Goal: Use online tool/utility: Utilize a website feature to perform a specific function

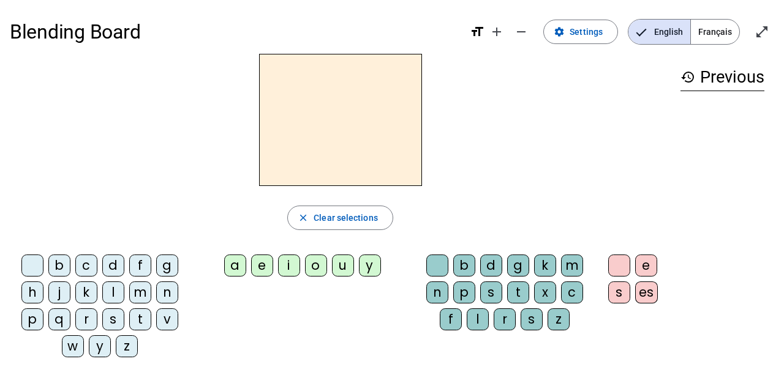
click at [700, 33] on span "Français" at bounding box center [715, 32] width 48 height 24
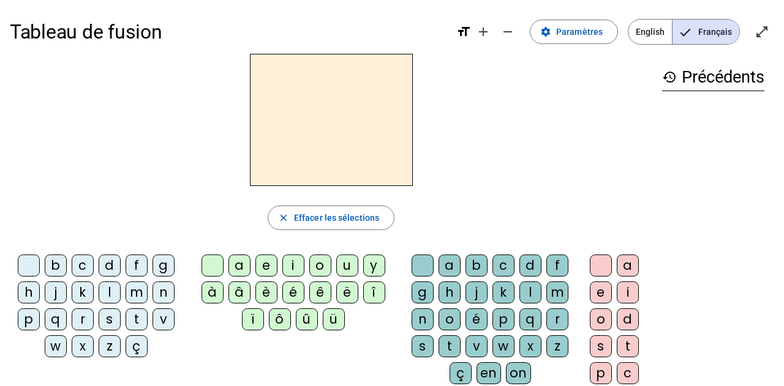
click at [104, 321] on div "s" at bounding box center [110, 320] width 22 height 22
click at [261, 266] on div "e" at bounding box center [266, 266] width 22 height 22
click at [88, 266] on div "c" at bounding box center [83, 266] width 22 height 22
click at [107, 290] on div "l" at bounding box center [110, 293] width 22 height 22
click at [113, 262] on div "d" at bounding box center [110, 266] width 22 height 22
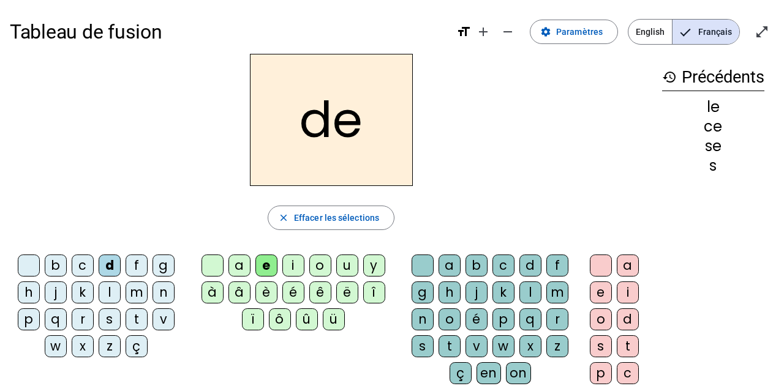
click at [344, 266] on div "u" at bounding box center [347, 266] width 22 height 22
click at [115, 293] on div "l" at bounding box center [110, 293] width 22 height 22
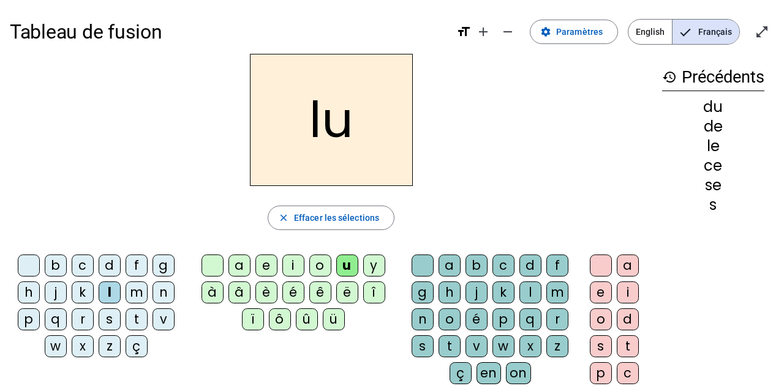
click at [162, 320] on div "v" at bounding box center [163, 320] width 22 height 22
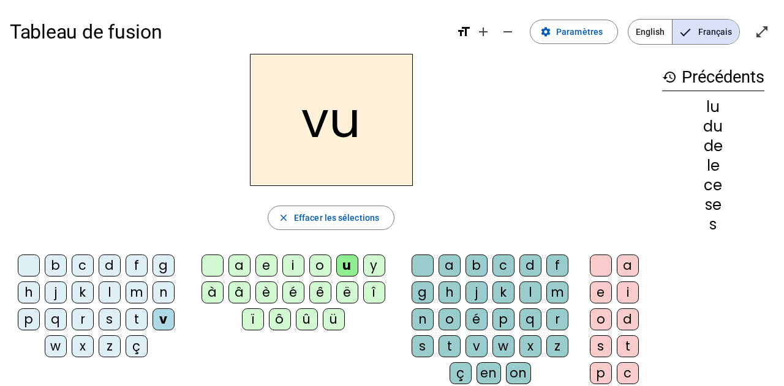
click at [107, 317] on div "s" at bounding box center [110, 320] width 22 height 22
click at [501, 264] on div "c" at bounding box center [503, 266] width 22 height 22
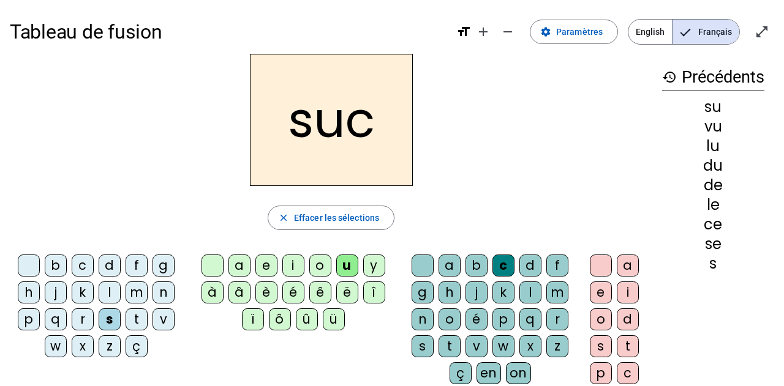
click at [266, 268] on div "e" at bounding box center [266, 266] width 22 height 22
click at [342, 265] on div "u" at bounding box center [347, 266] width 22 height 22
click at [600, 291] on div "e" at bounding box center [601, 293] width 22 height 22
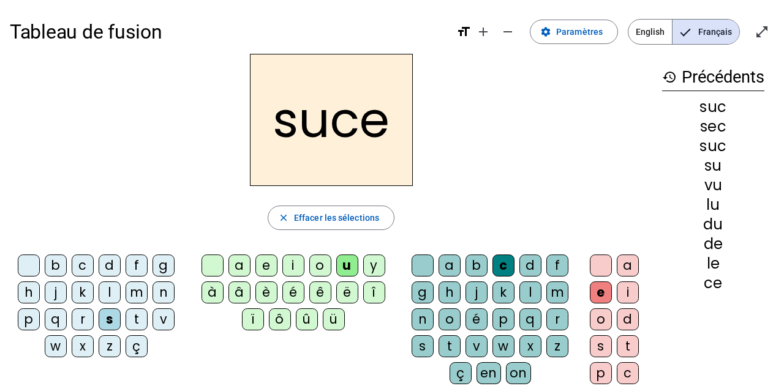
click at [600, 264] on div at bounding box center [601, 266] width 22 height 22
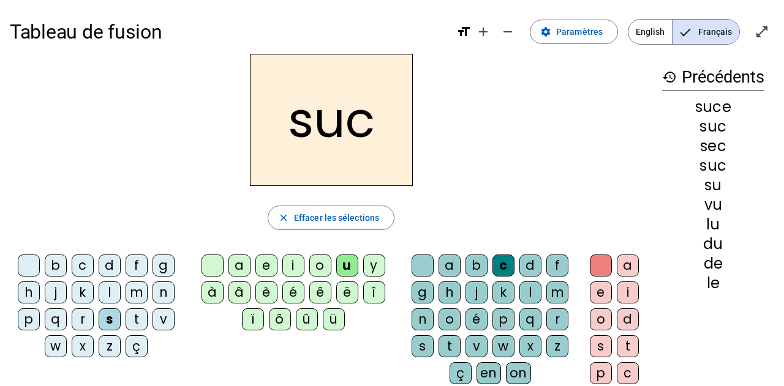
click at [271, 269] on div "e" at bounding box center [266, 266] width 22 height 22
click at [236, 265] on div "a" at bounding box center [239, 266] width 22 height 22
click at [106, 289] on div "l" at bounding box center [110, 293] width 22 height 22
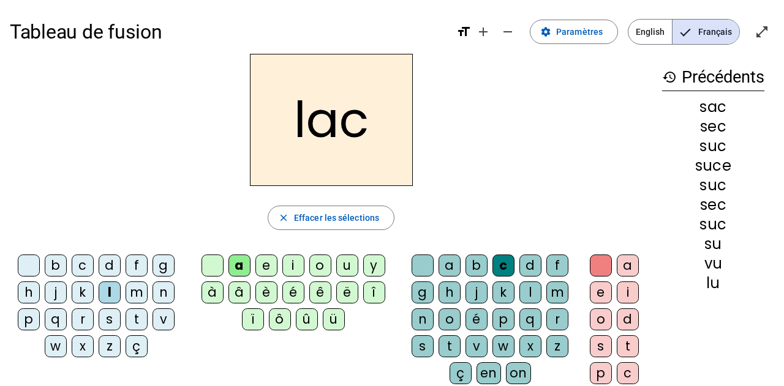
click at [55, 263] on div "b" at bounding box center [56, 266] width 22 height 22
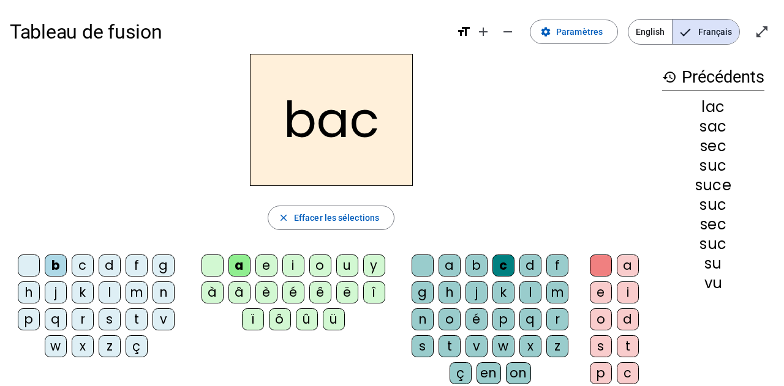
click at [133, 319] on div "t" at bounding box center [137, 320] width 22 height 22
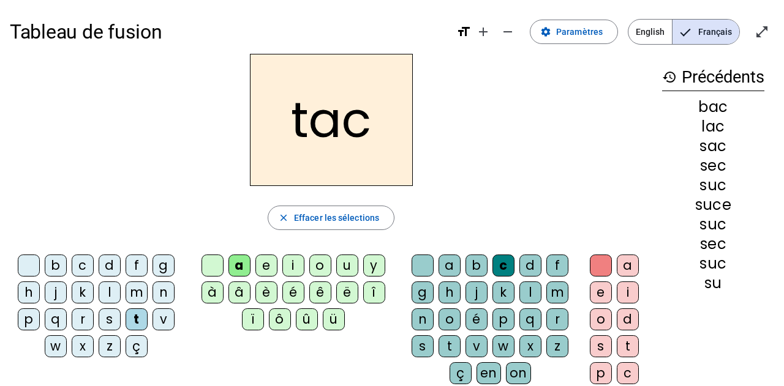
click at [317, 266] on div "o" at bounding box center [320, 266] width 22 height 22
click at [83, 323] on div "r" at bounding box center [83, 320] width 22 height 22
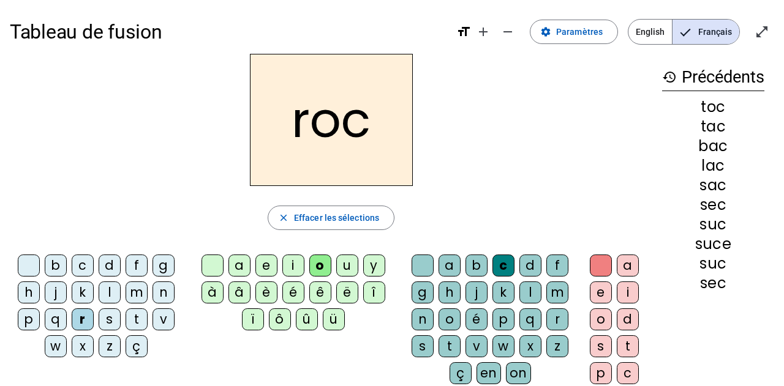
click at [110, 318] on div "s" at bounding box center [110, 320] width 22 height 22
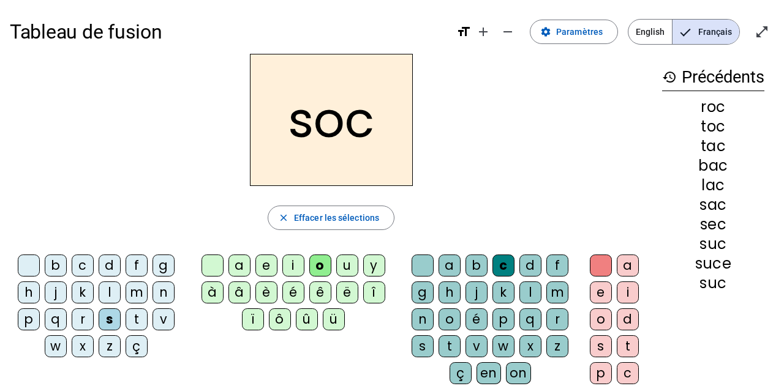
click at [527, 293] on div "l" at bounding box center [530, 293] width 22 height 22
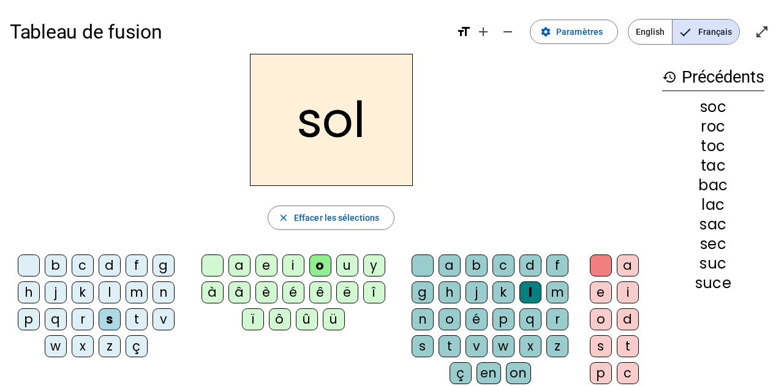
click at [64, 266] on div "b" at bounding box center [56, 266] width 22 height 22
